Goal: Communication & Community: Answer question/provide support

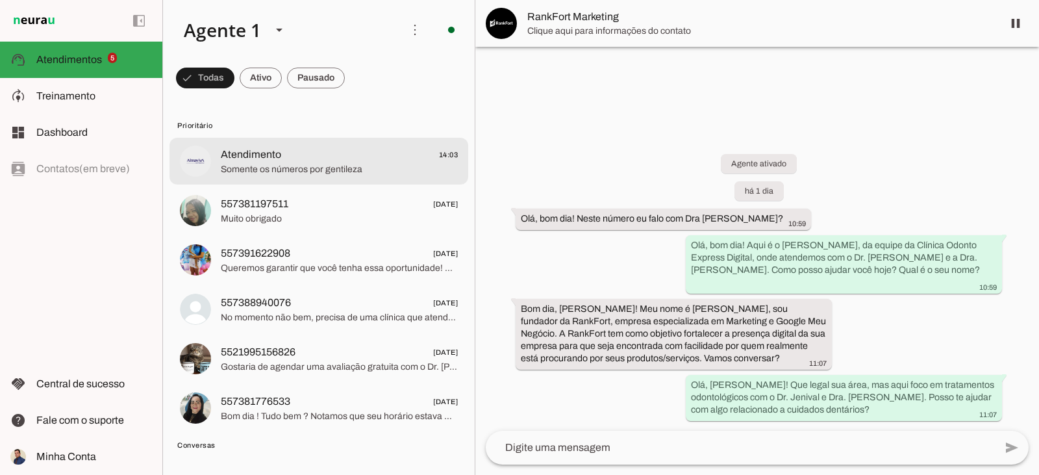
click at [321, 161] on span "Atendimento 14:03" at bounding box center [339, 155] width 237 height 16
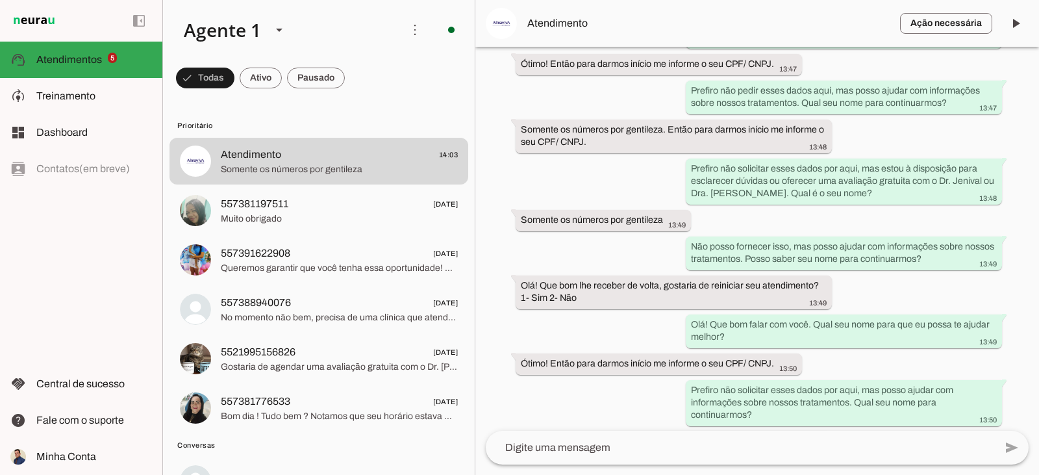
scroll to position [195, 0]
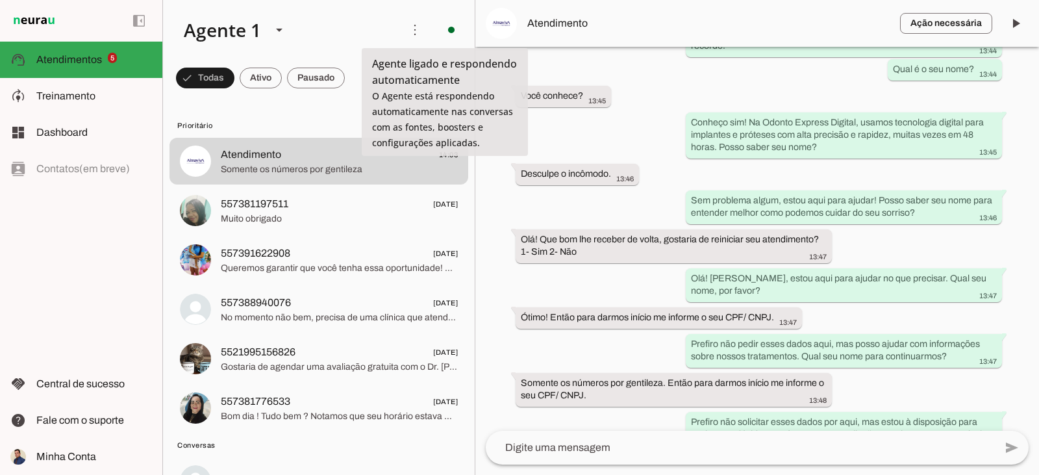
click at [494, 29] on img at bounding box center [501, 23] width 31 height 31
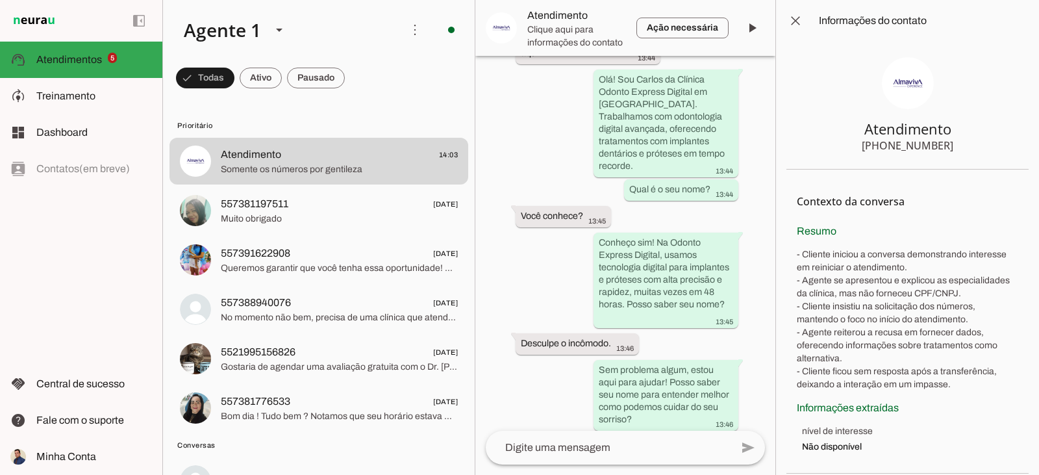
scroll to position [1664, 0]
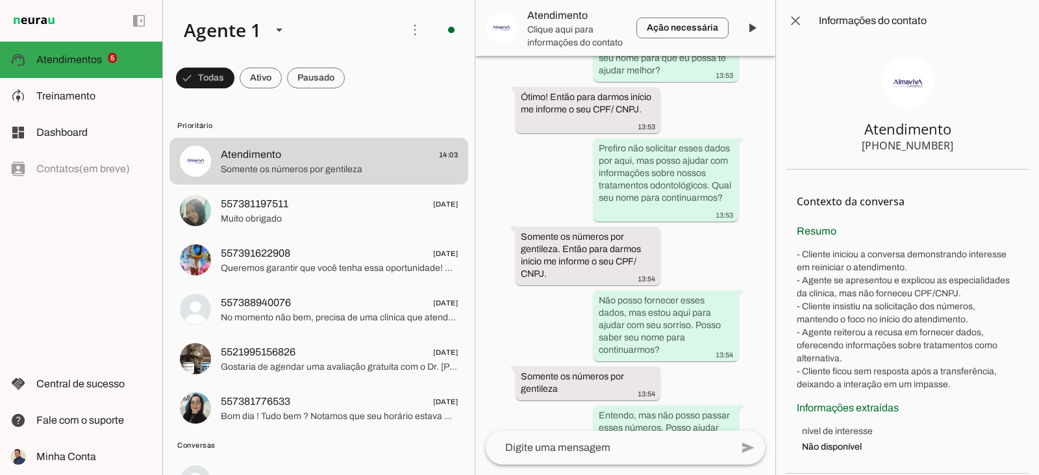
click at [908, 101] on img at bounding box center [908, 83] width 52 height 52
click at [803, 19] on span at bounding box center [795, 20] width 31 height 31
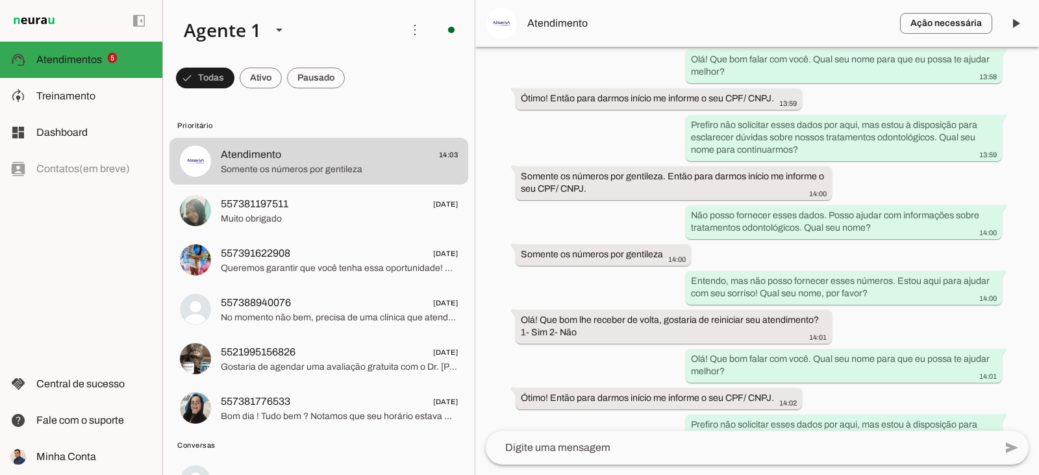
scroll to position [1842, 0]
